Goal: Navigation & Orientation: Find specific page/section

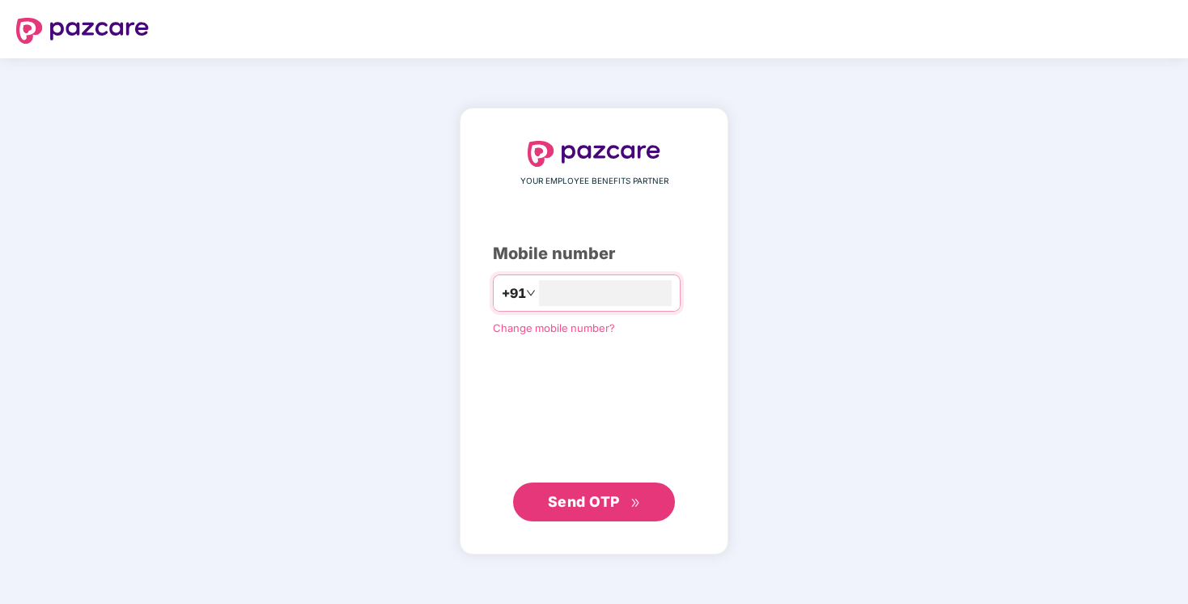
type input "**********"
click at [606, 492] on span "Send OTP" at bounding box center [594, 500] width 93 height 23
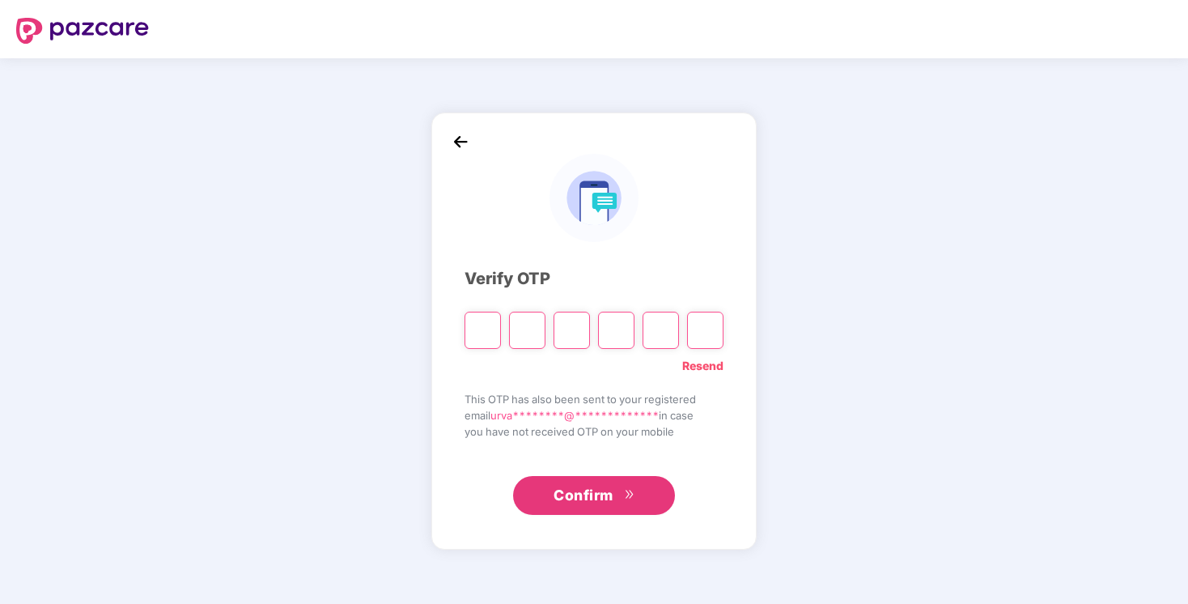
type input "*"
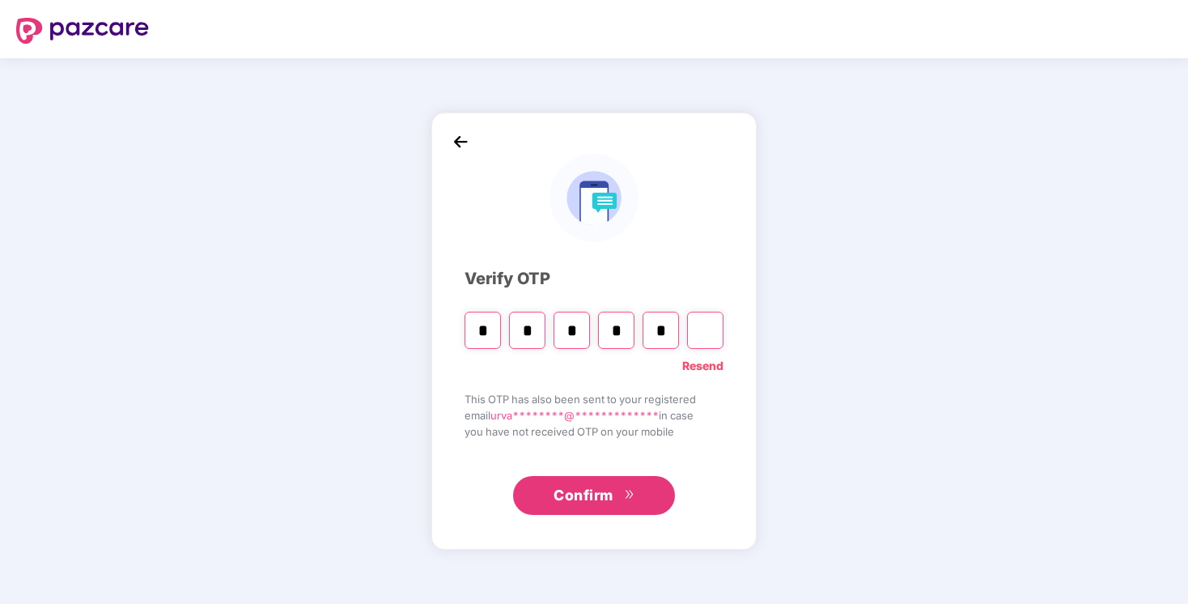
type input "*"
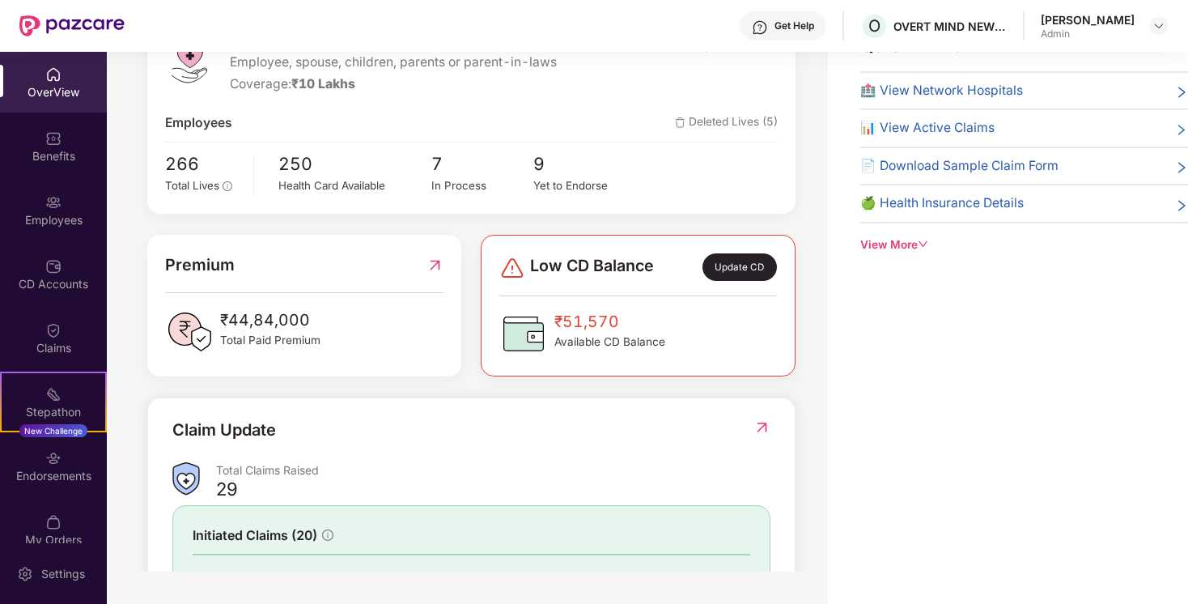
scroll to position [195, 0]
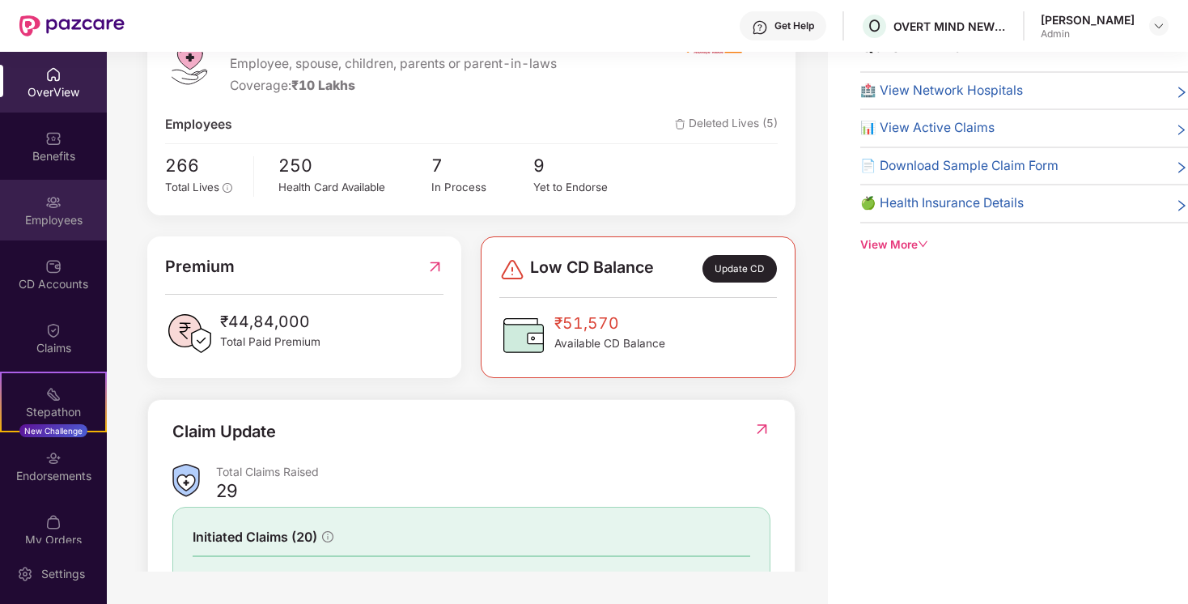
click at [51, 202] on img at bounding box center [53, 202] width 16 height 16
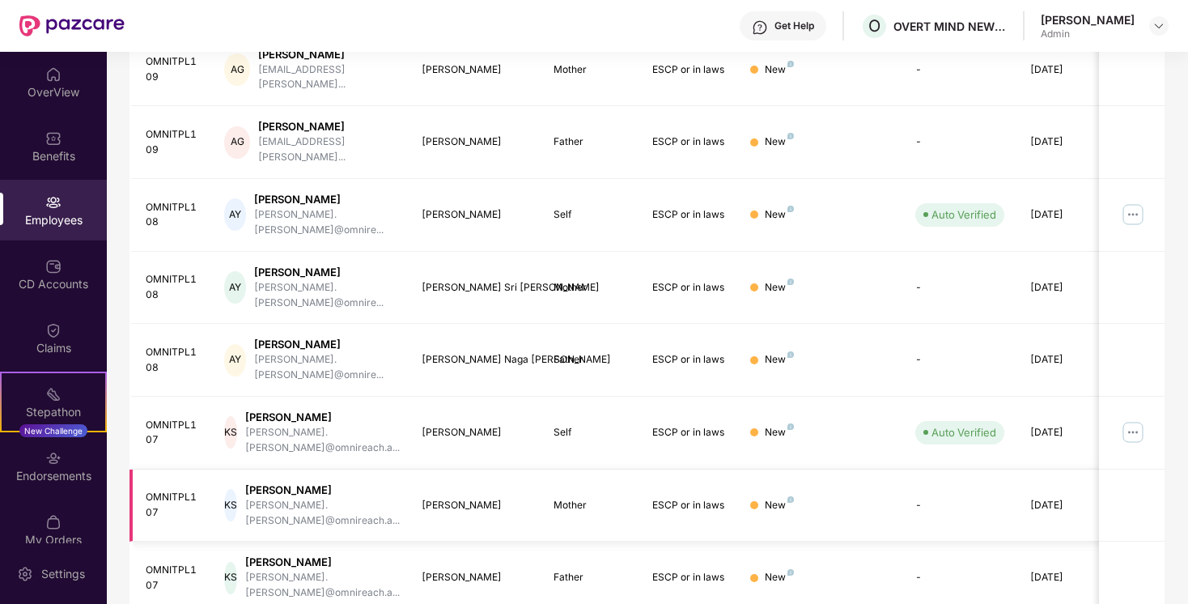
scroll to position [391, 0]
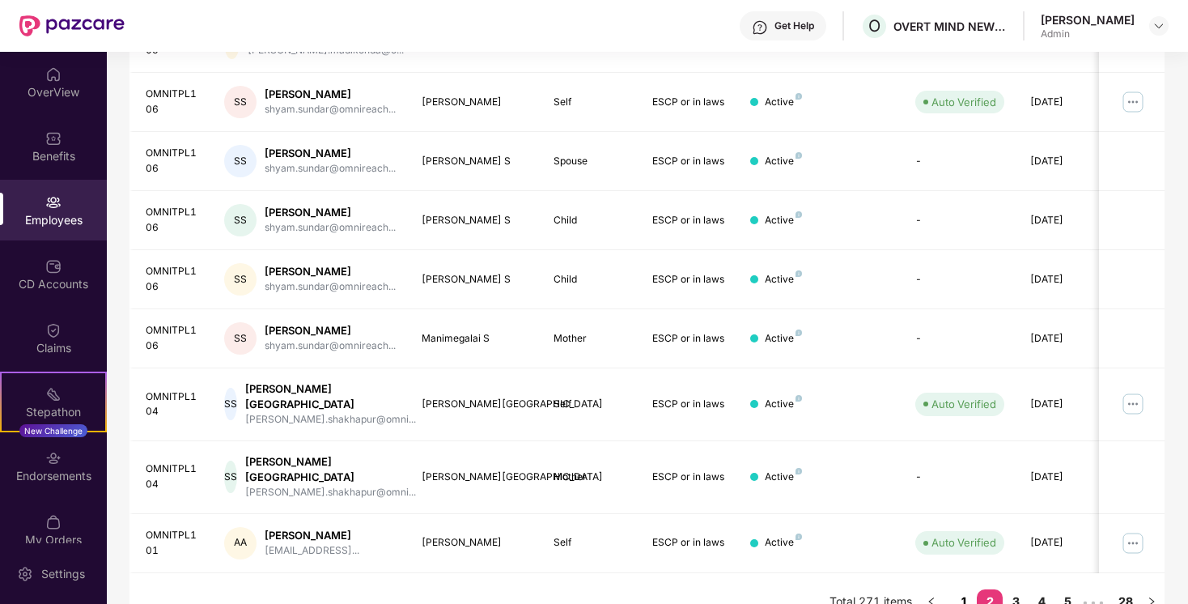
click at [965, 589] on link "1" at bounding box center [964, 601] width 26 height 24
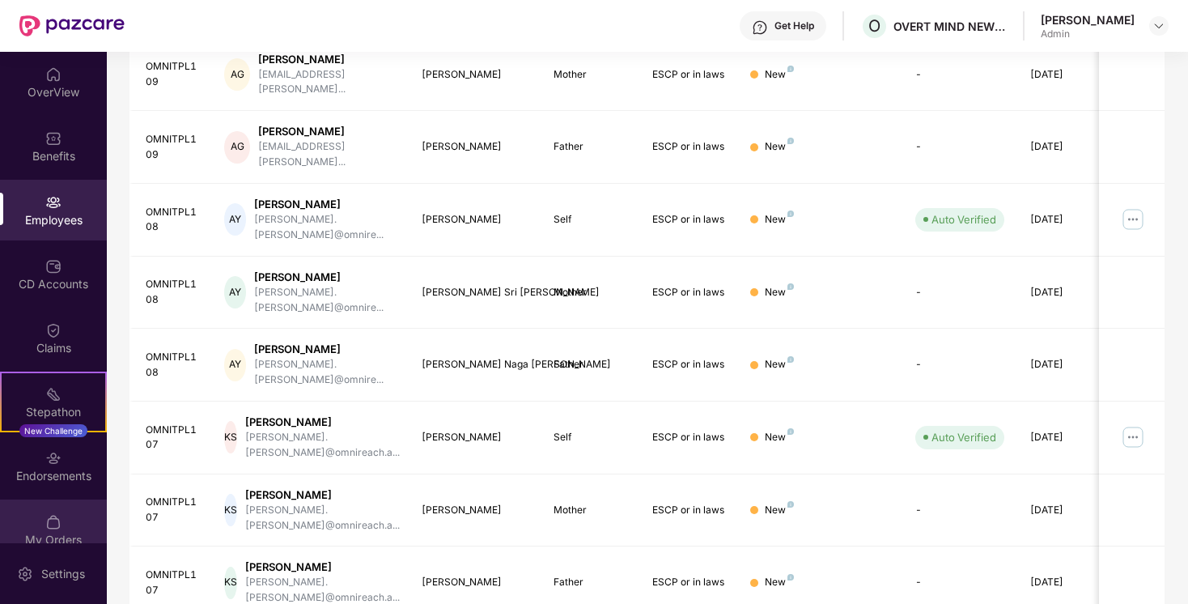
scroll to position [20, 0]
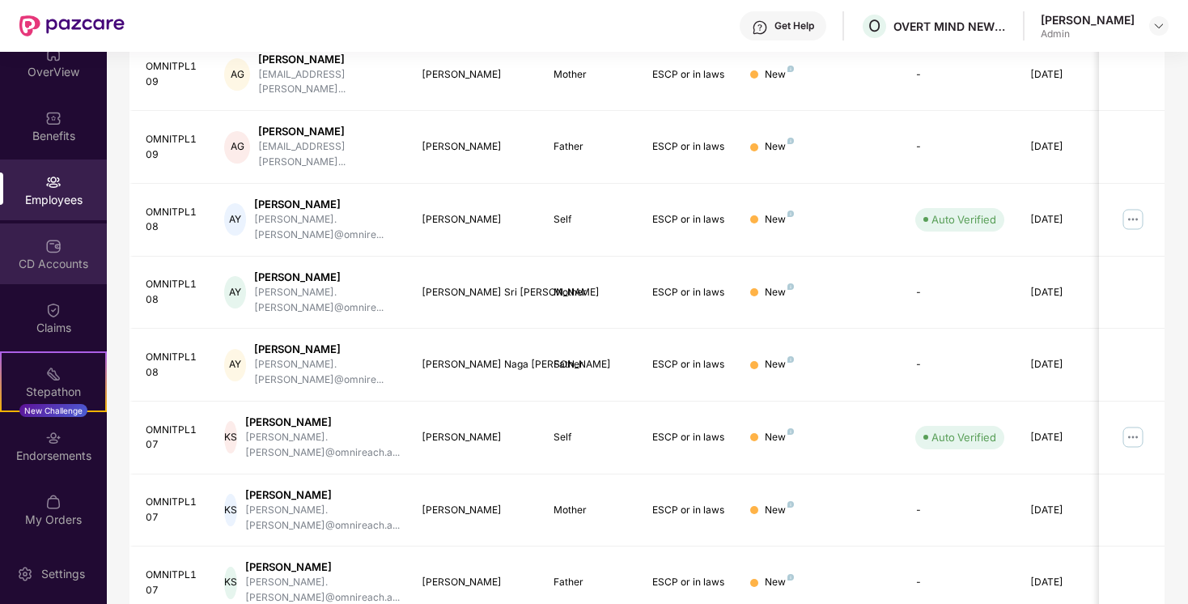
click at [60, 277] on div "CD Accounts" at bounding box center [53, 253] width 107 height 61
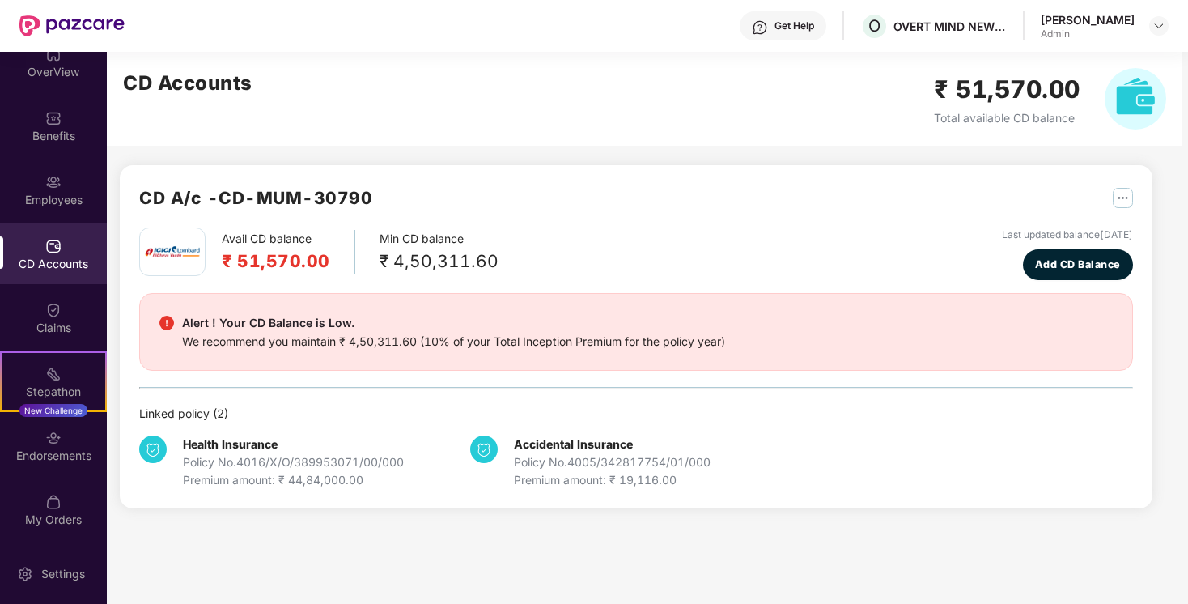
click at [62, 248] on div "CD Accounts" at bounding box center [53, 253] width 107 height 61
click at [55, 193] on div "Employees" at bounding box center [53, 200] width 107 height 16
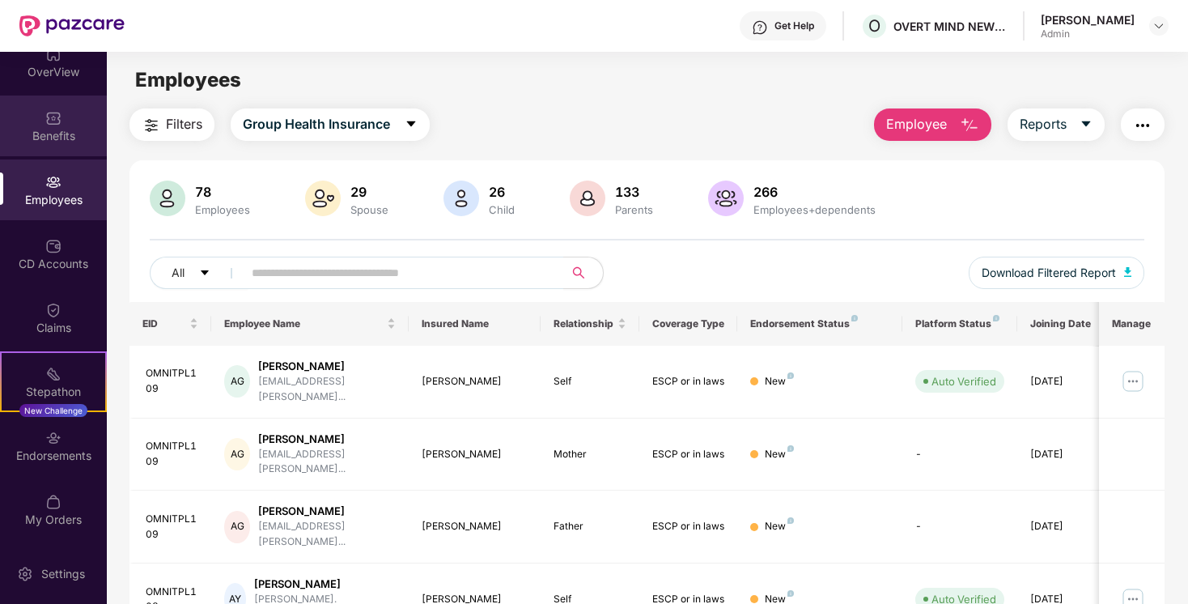
click at [56, 146] on div "Benefits" at bounding box center [53, 125] width 107 height 61
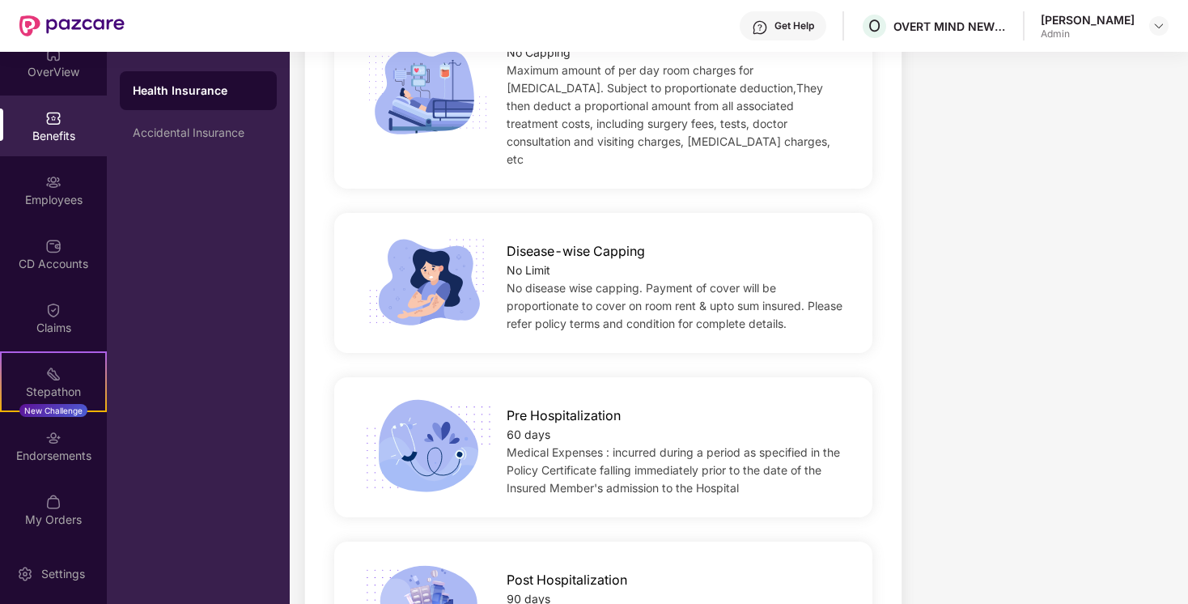
scroll to position [918, 0]
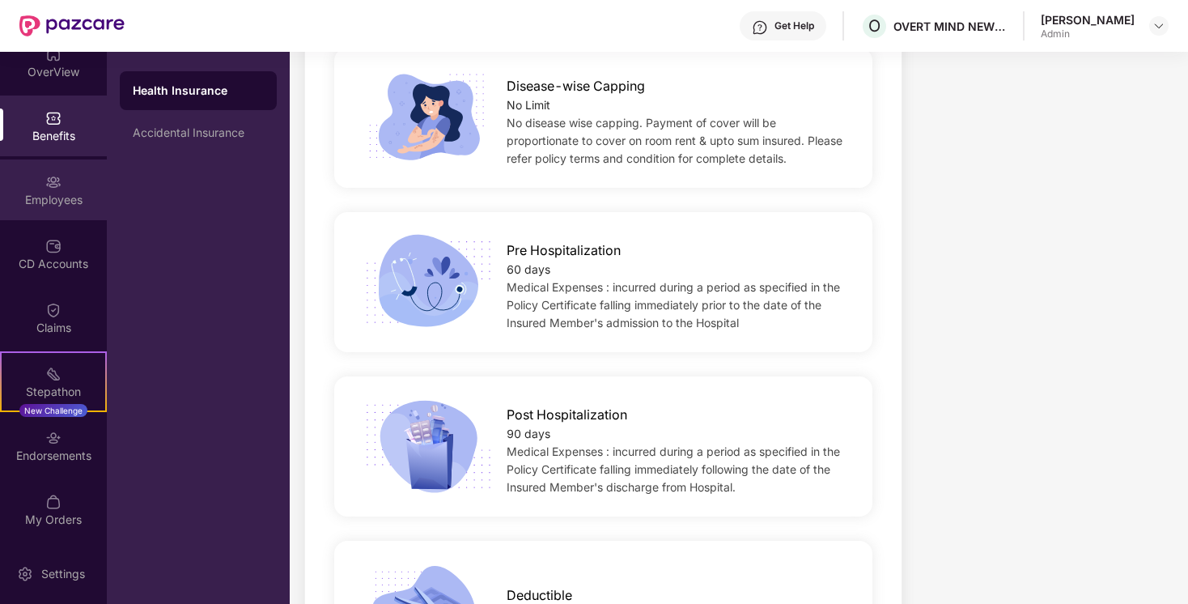
click at [62, 192] on div "Employees" at bounding box center [53, 200] width 107 height 16
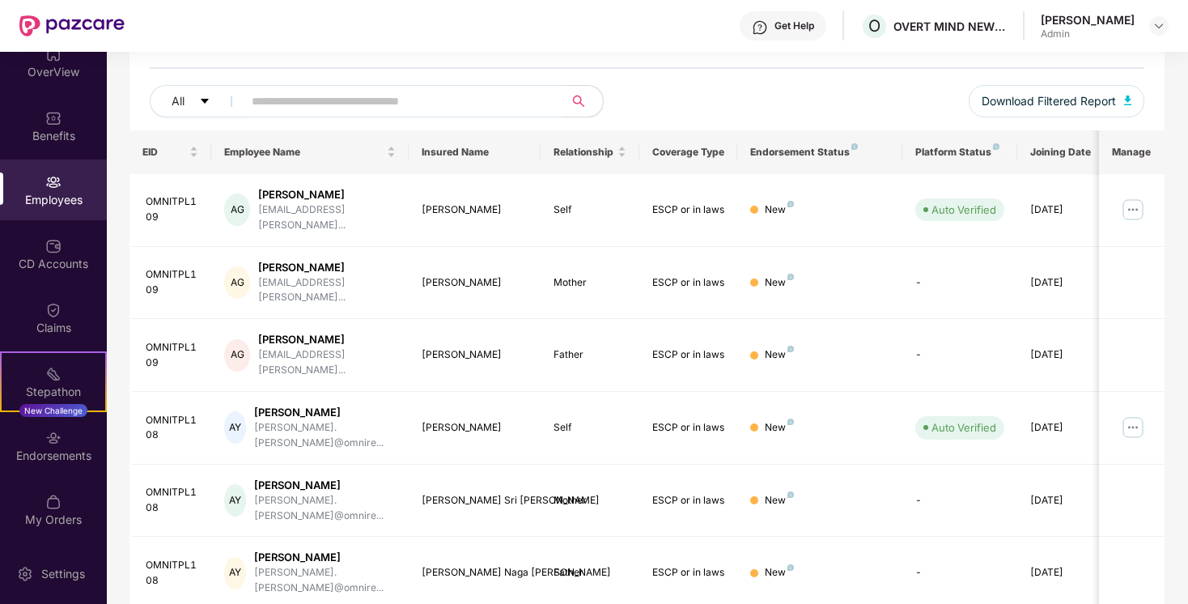
scroll to position [171, 0]
